Goal: Information Seeking & Learning: Learn about a topic

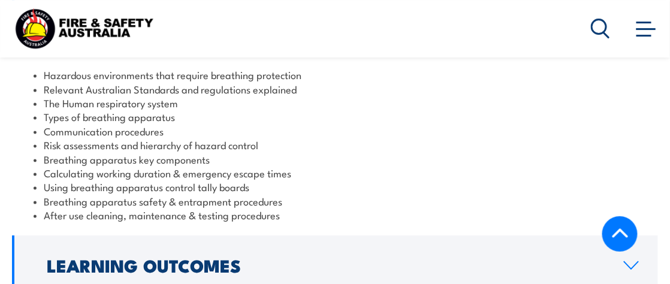
scroll to position [1018, 0]
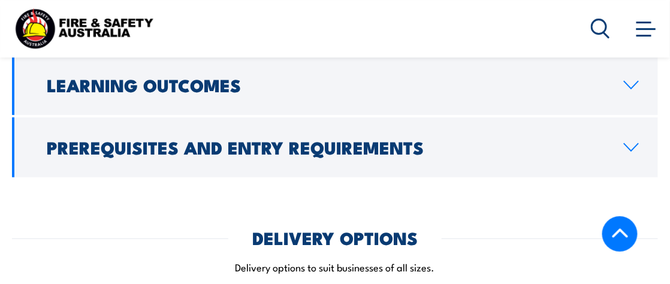
click at [261, 90] on h2 "Learning Outcomes" at bounding box center [326, 85] width 558 height 16
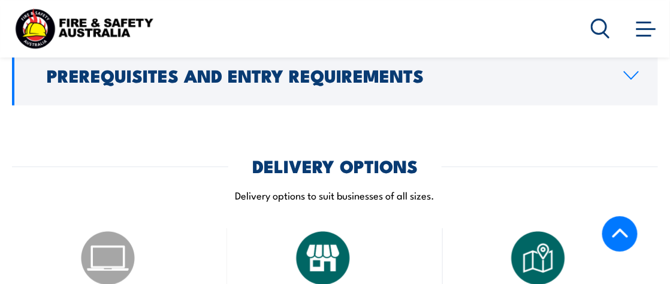
scroll to position [1092, 0]
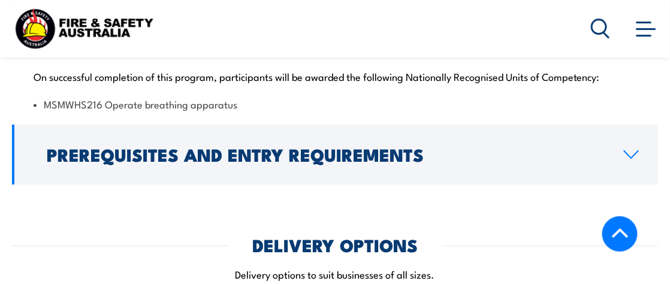
click at [271, 140] on link "Prerequisites and Entry Requirements" at bounding box center [335, 155] width 646 height 60
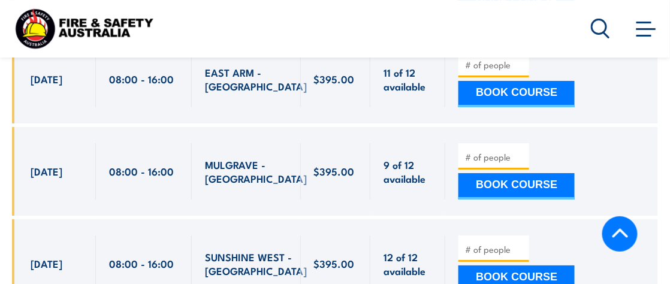
scroll to position [2171, 0]
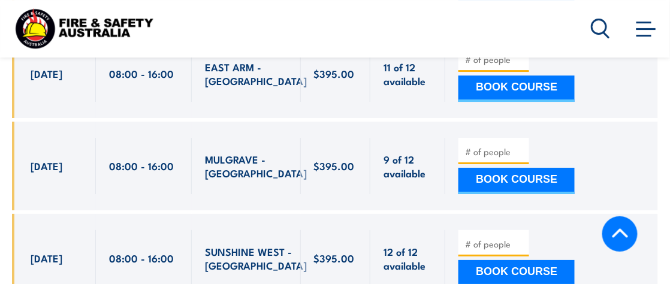
click at [239, 152] on span "MULGRAVE - [GEOGRAPHIC_DATA]" at bounding box center [256, 166] width 102 height 28
copy span "MULGRAVE"
click at [219, 152] on span "MULGRAVE - [GEOGRAPHIC_DATA]" at bounding box center [256, 166] width 102 height 28
drag, startPoint x: 209, startPoint y: 131, endPoint x: 282, endPoint y: 132, distance: 73.1
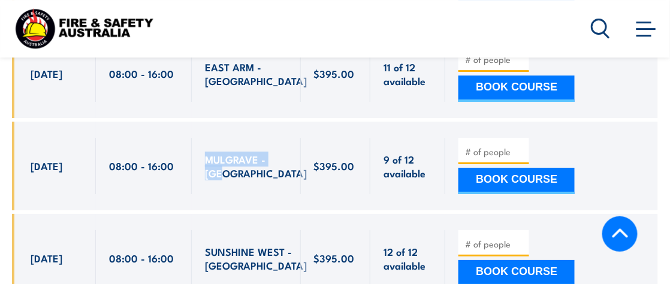
click at [282, 152] on span "MULGRAVE - [GEOGRAPHIC_DATA]" at bounding box center [256, 166] width 102 height 28
copy span "MULGRAVE - [GEOGRAPHIC_DATA]"
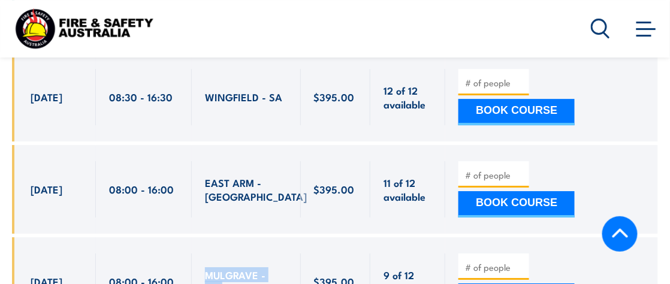
scroll to position [2096, 0]
